Goal: Transaction & Acquisition: Download file/media

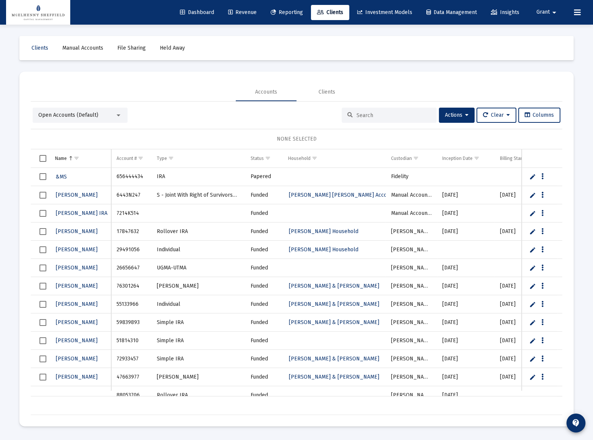
click at [274, 11] on span "Reporting" at bounding box center [287, 12] width 32 height 6
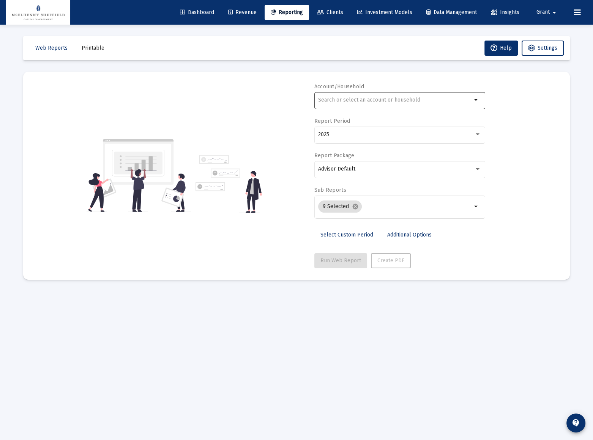
click at [373, 100] on input "text" at bounding box center [395, 100] width 154 height 6
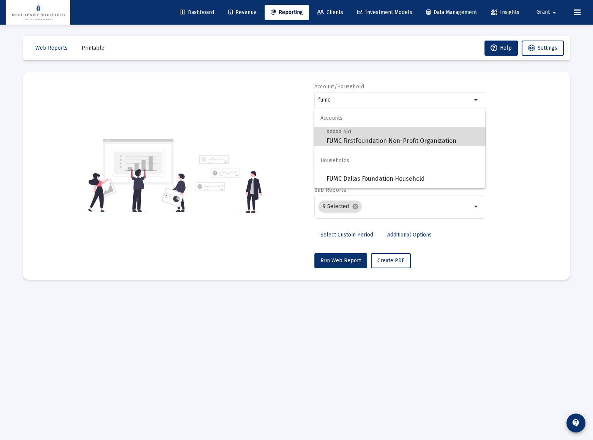
click at [387, 142] on span "XXXXX 461 FUMC FirstFoundation Non-Profit Organization" at bounding box center [402, 136] width 153 height 19
type input "FUMC FirstFoundation Non-Profit Organization"
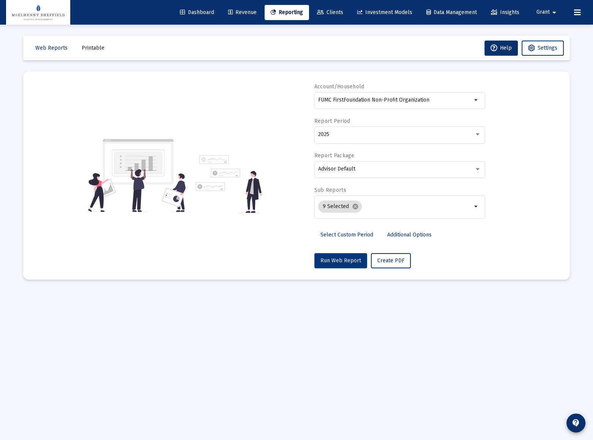
click at [343, 261] on span "Run Web Report" at bounding box center [340, 261] width 41 height 6
select select "View all"
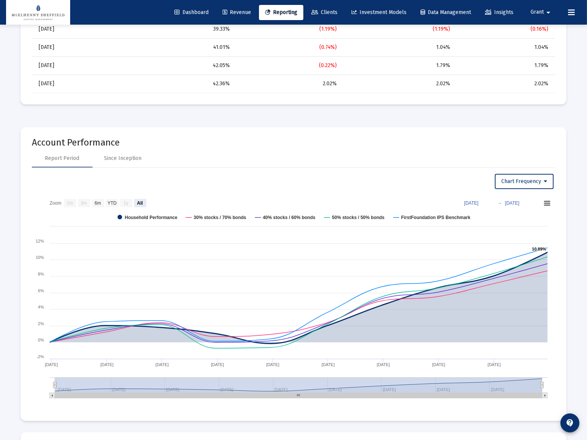
scroll to position [724, 0]
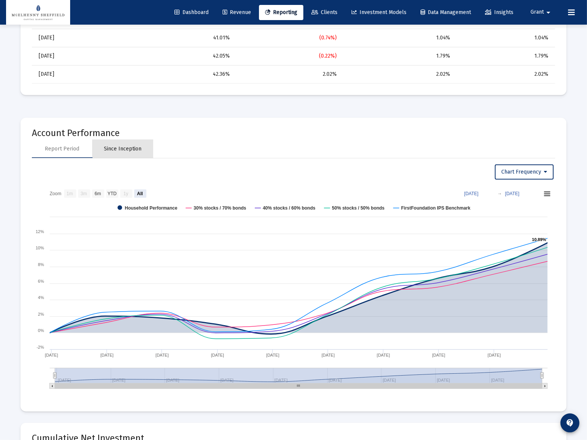
click at [129, 145] on div "Since Inception" at bounding box center [123, 149] width 38 height 8
select select "View all"
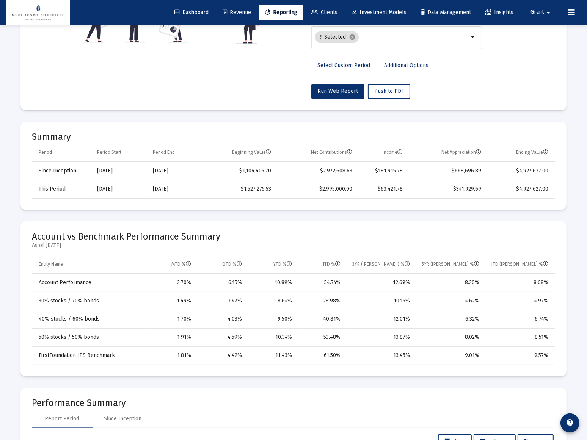
scroll to position [0, 0]
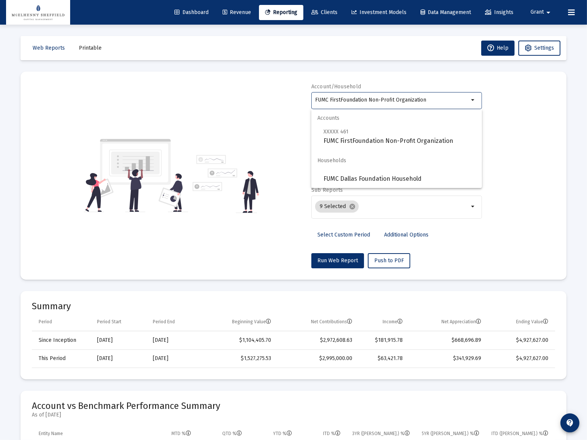
click at [381, 101] on input "FUMC FirstFoundation Non-Profit Organization" at bounding box center [392, 100] width 154 height 6
click at [355, 140] on span "XXXXX 461 FUMC FirstFoundation Non-Profit Organization" at bounding box center [400, 136] width 153 height 19
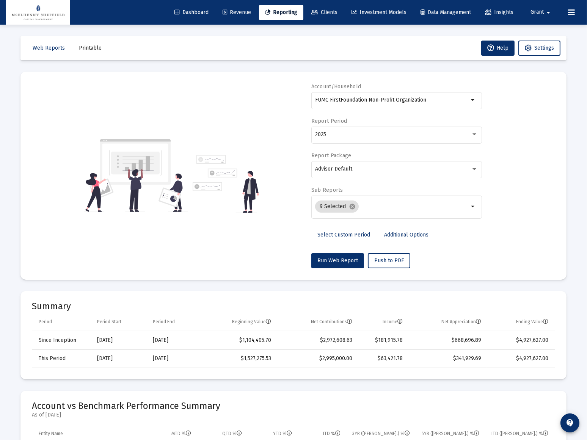
click at [500, 115] on div "Account/Household FUMC FirstFoundation Non-Profit Organization arrow_drop_down …" at bounding box center [294, 176] width 524 height 186
click at [468, 104] on div "FUMC FirstFoundation Non-Profit Organization" at bounding box center [392, 100] width 154 height 19
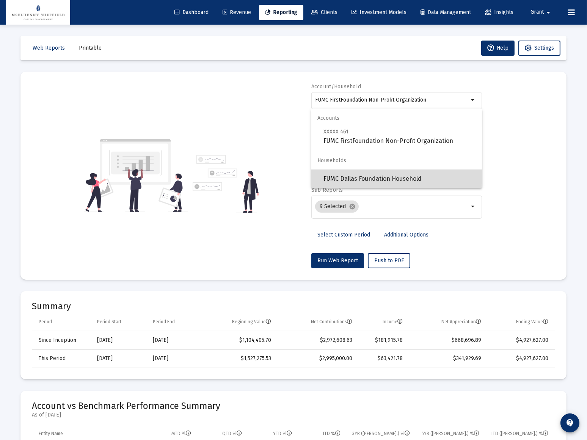
click at [359, 176] on span "FUMC Dallas Foundation Household" at bounding box center [400, 179] width 153 height 18
type input "FUMC Dallas Foundation Household"
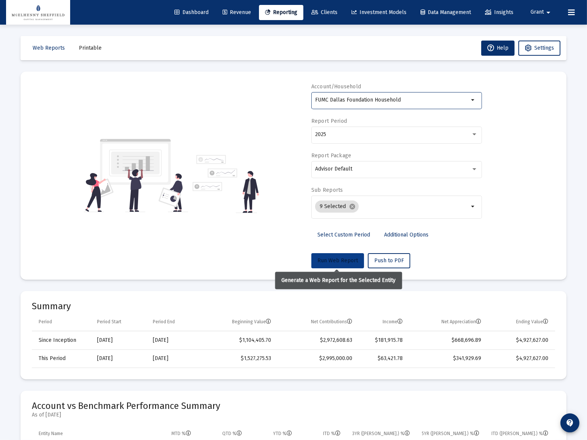
click at [333, 260] on span "Run Web Report" at bounding box center [338, 261] width 41 height 6
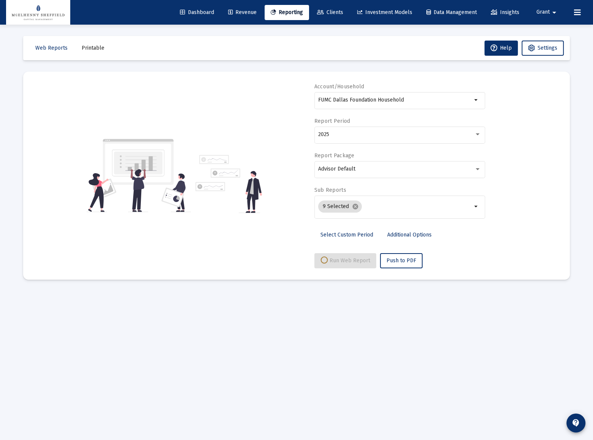
select select "View all"
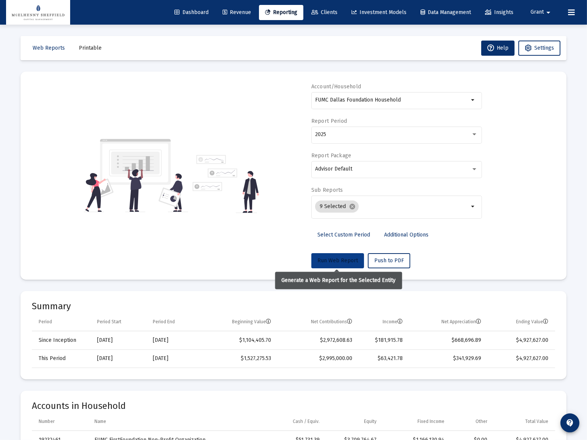
click at [343, 260] on span "Run Web Report" at bounding box center [338, 261] width 41 height 6
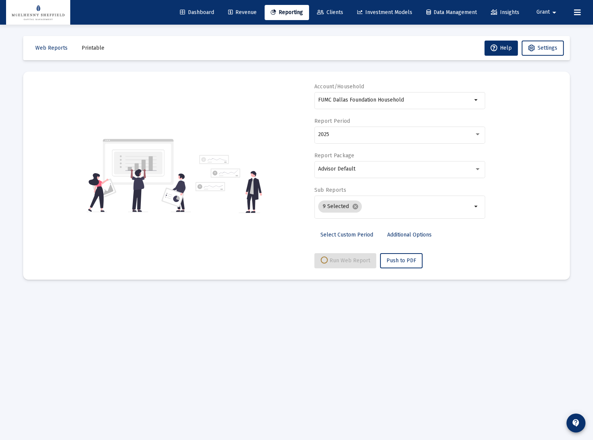
select select "View all"
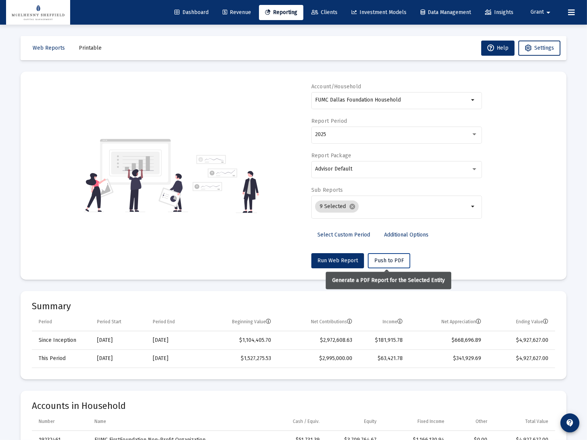
click at [386, 261] on span "Push to PDF" at bounding box center [389, 261] width 30 height 6
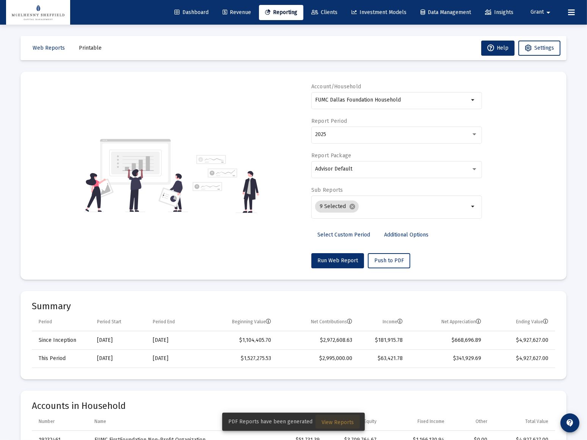
click at [340, 422] on span "View Reports" at bounding box center [338, 423] width 32 height 6
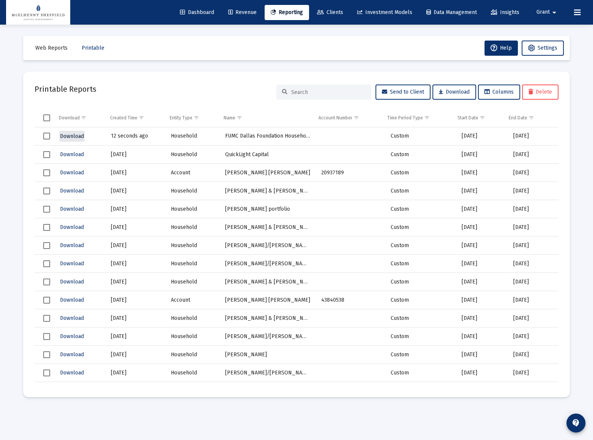
click at [66, 138] on span "Download" at bounding box center [72, 136] width 24 height 6
click at [344, 36] on mat-toolbar-row "Web Reports Printable Help Settings" at bounding box center [296, 48] width 546 height 24
